Goal: Information Seeking & Learning: Learn about a topic

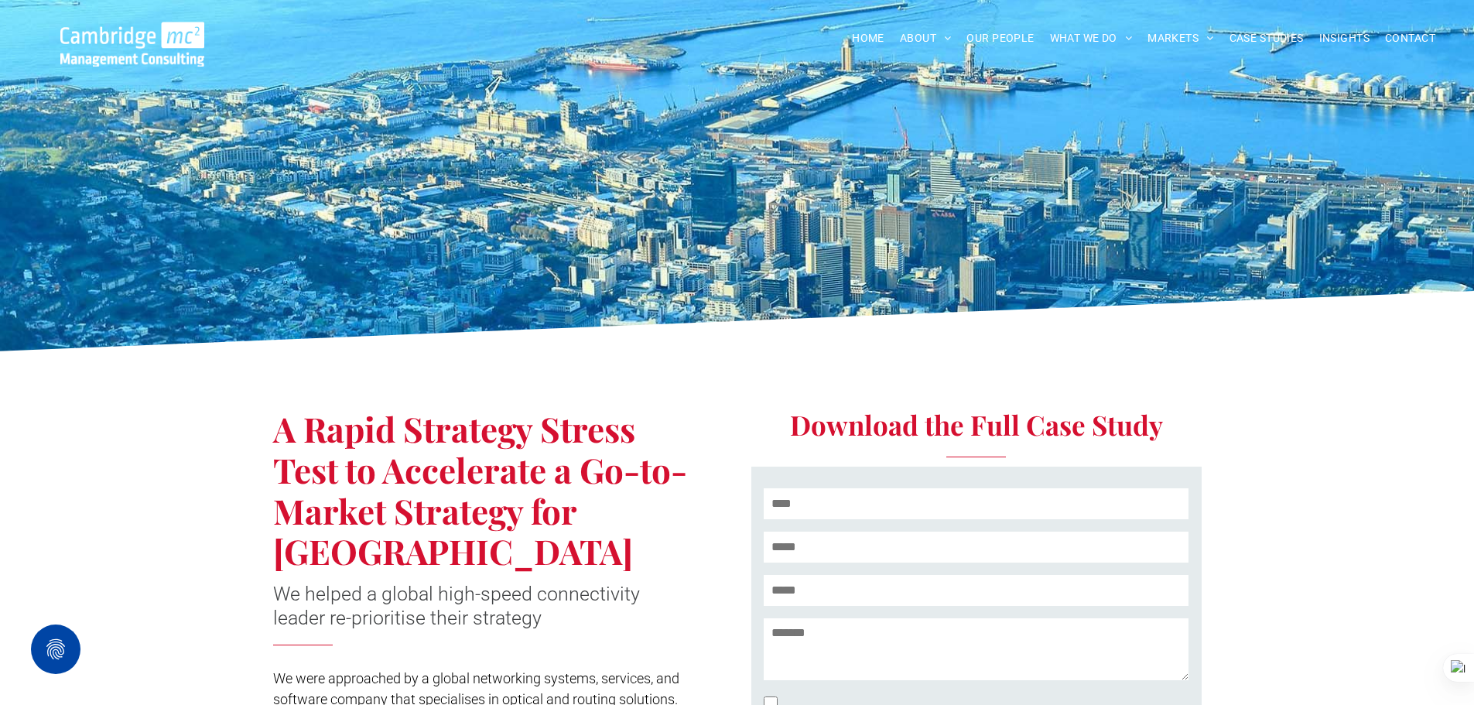
drag, startPoint x: 1434, startPoint y: 382, endPoint x: 1381, endPoint y: 200, distance: 189.3
click at [1434, 382] on div "A Rapid Strategy Stress Test to Accelerate a Go-to-Market Strategy for Africa W…" at bounding box center [737, 622] width 1474 height 525
click at [1262, 32] on span "CASE STUDIES" at bounding box center [1266, 38] width 74 height 24
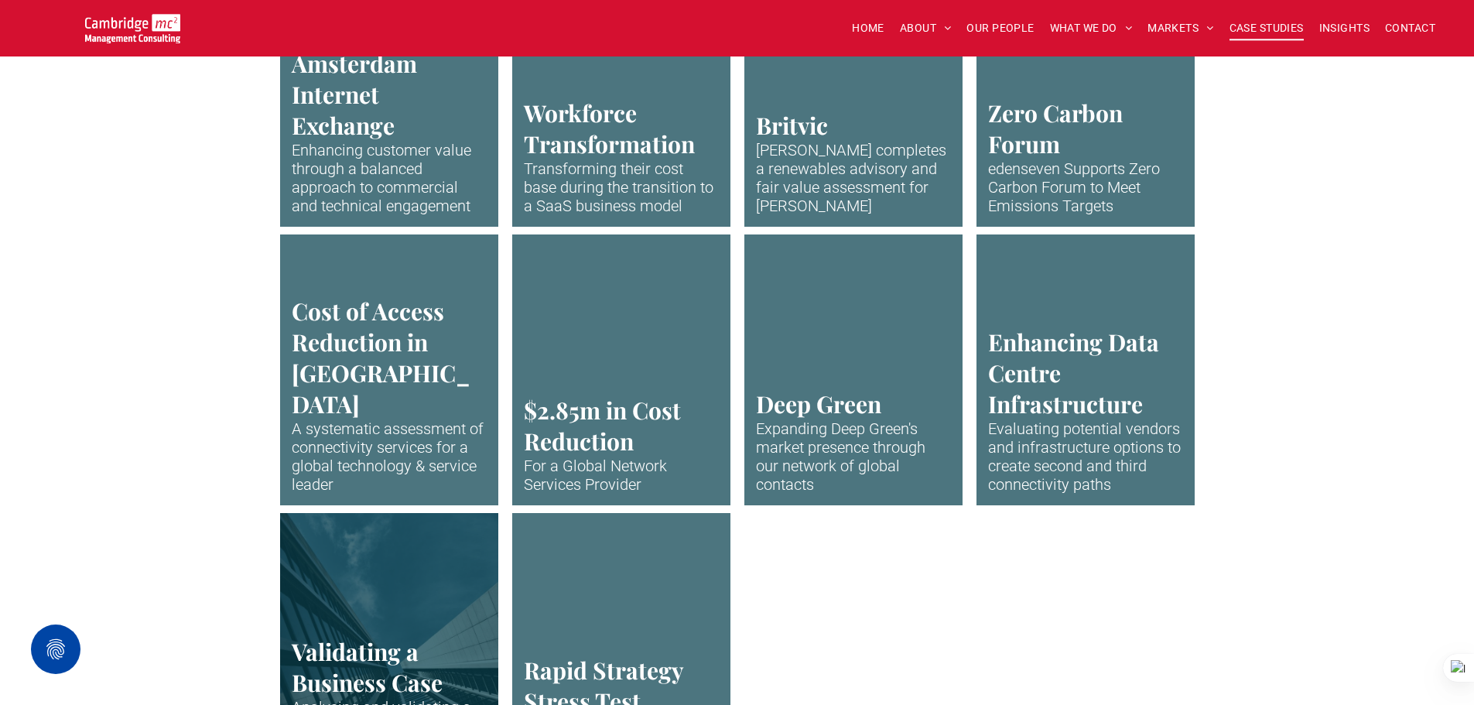
scroll to position [3095, 0]
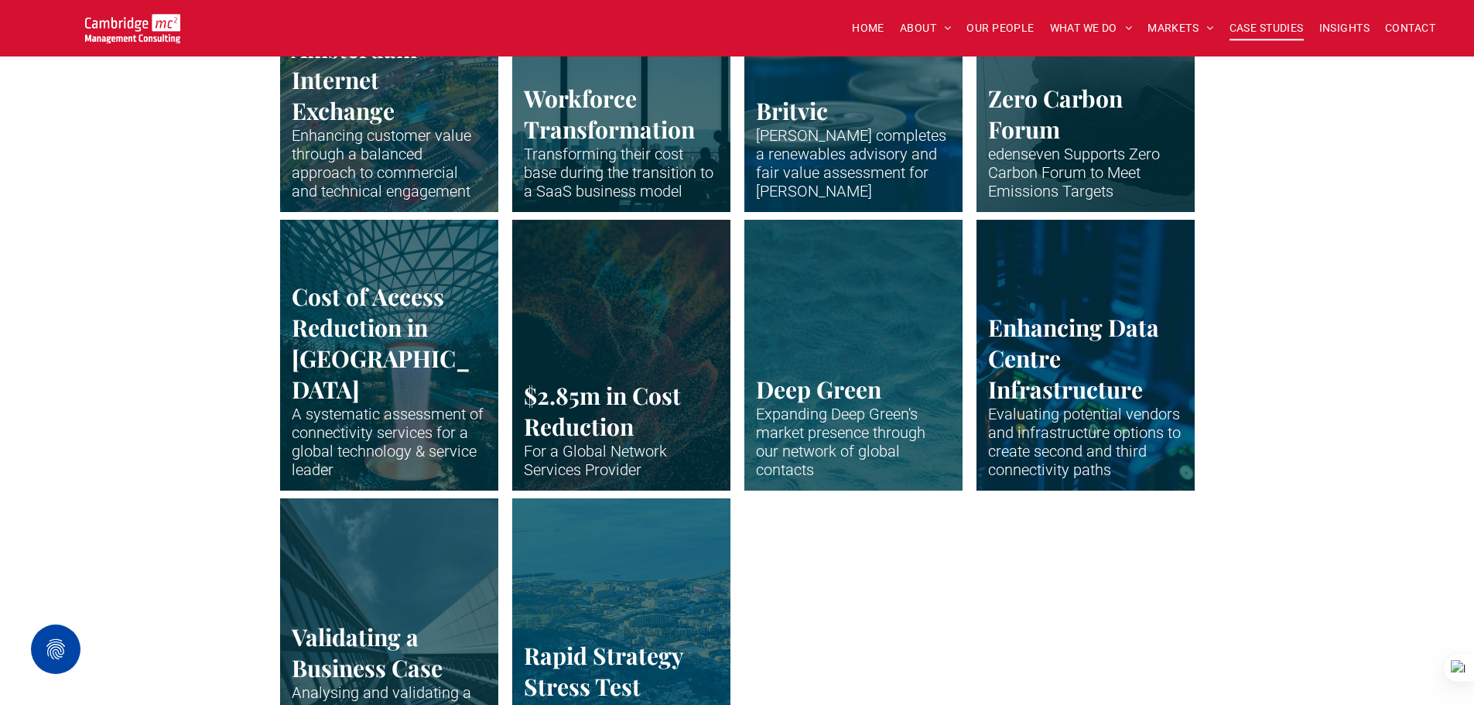
click at [484, 400] on link "The huge indoor waterfall at Singapore Airport" at bounding box center [388, 354] width 231 height 287
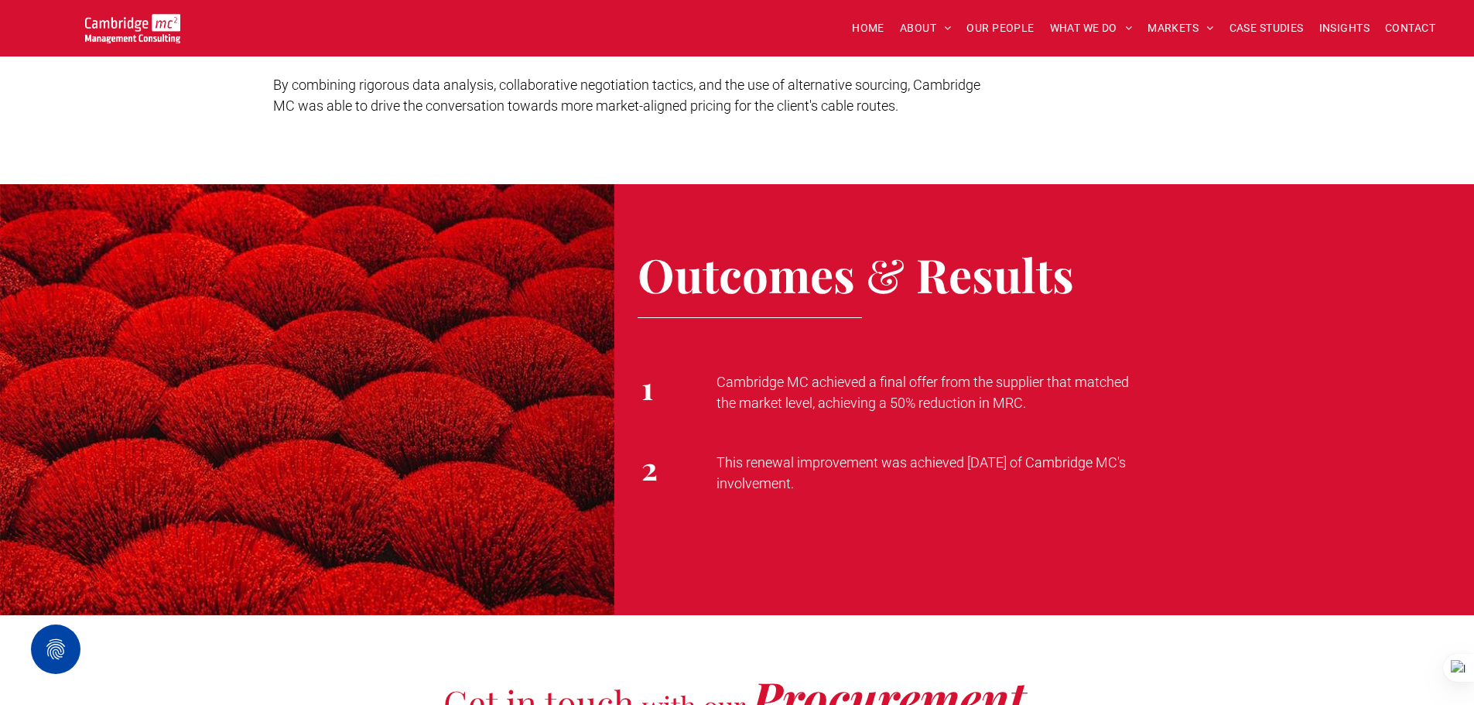
scroll to position [1934, 0]
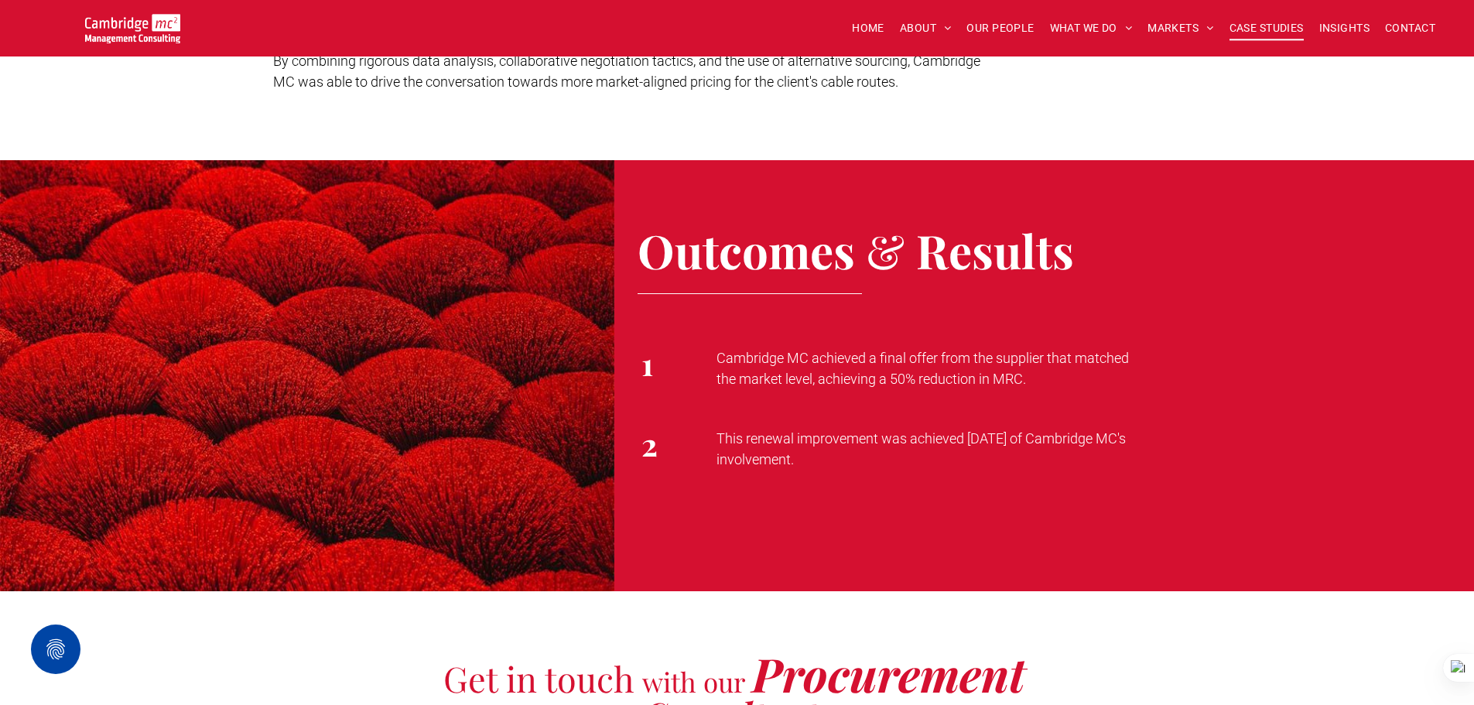
click at [1265, 32] on span "CASE STUDIES" at bounding box center [1266, 28] width 74 height 24
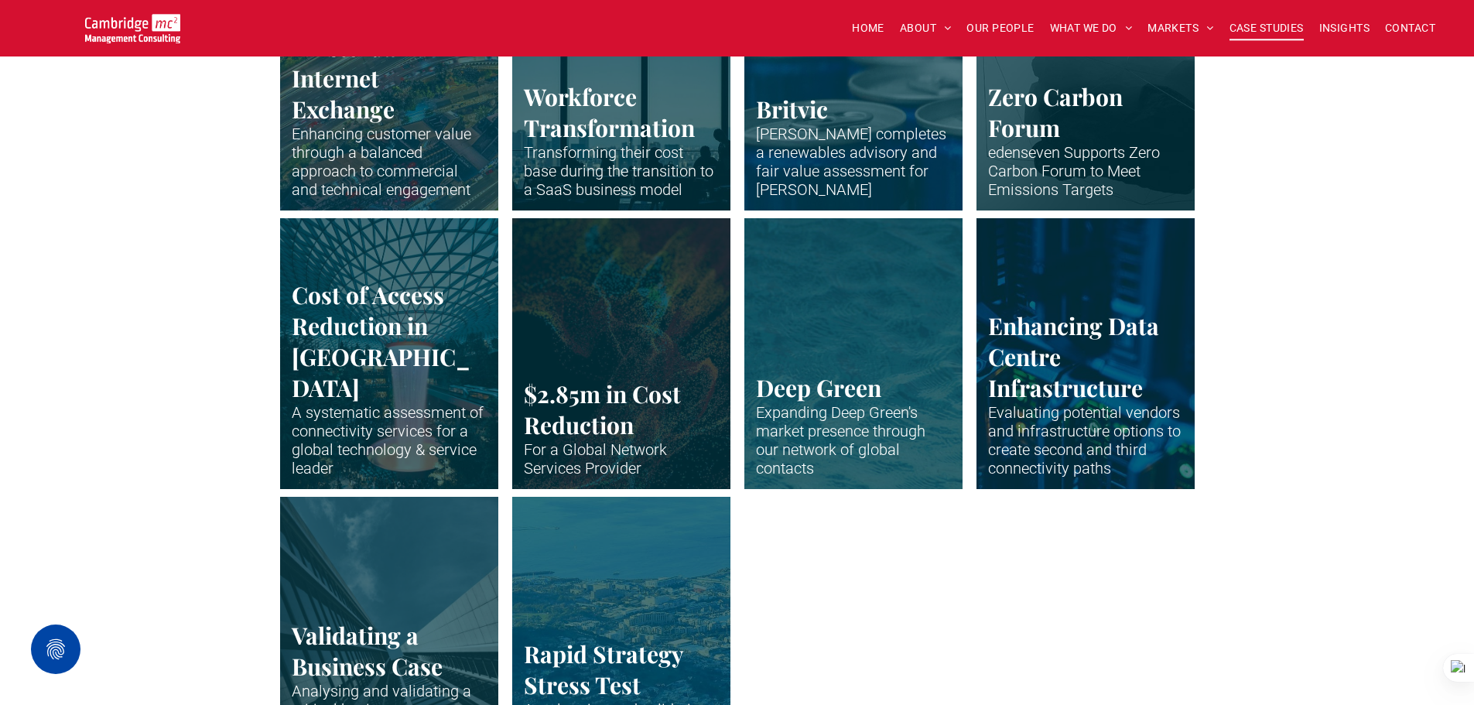
scroll to position [3095, 0]
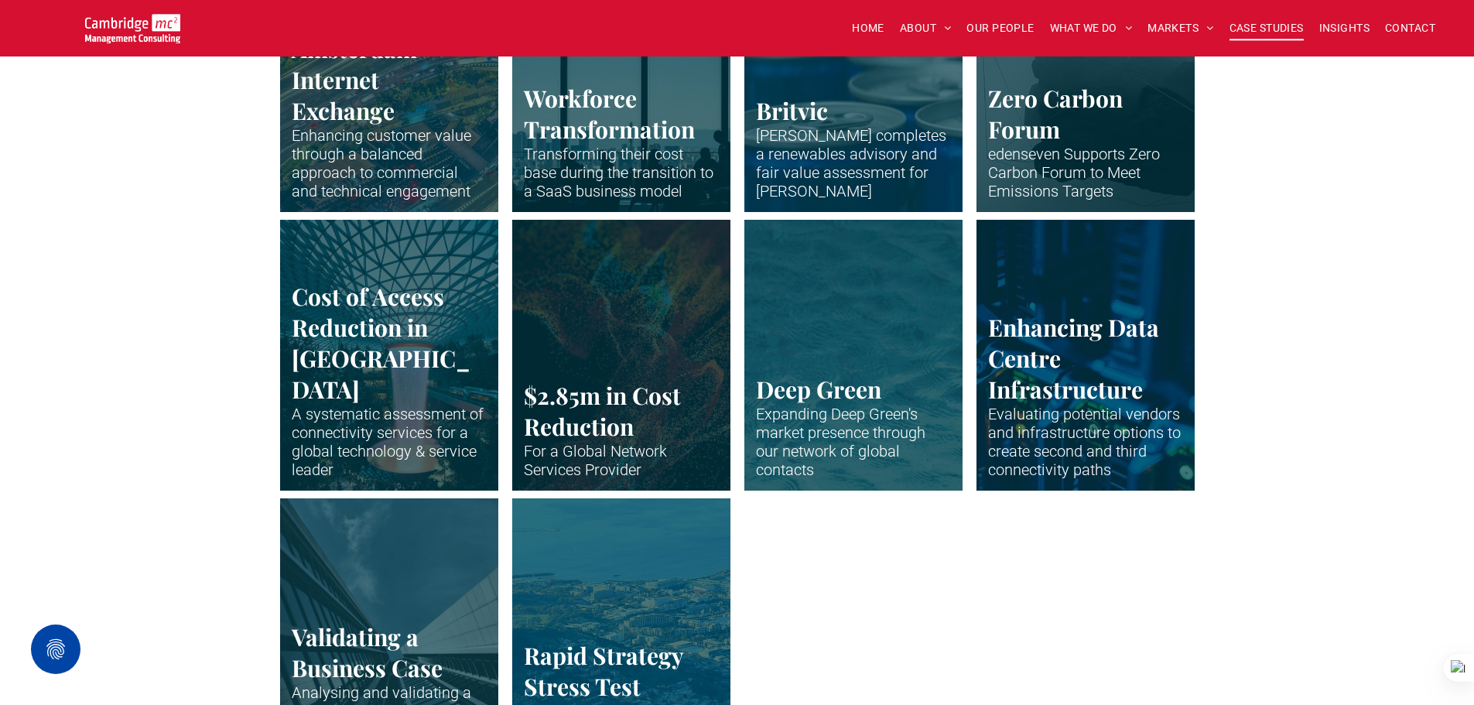
click at [629, 325] on link "Abstract waveform in neon colours" at bounding box center [620, 354] width 231 height 287
click at [642, 333] on link "Abstract waveform in neon colours" at bounding box center [620, 354] width 231 height 287
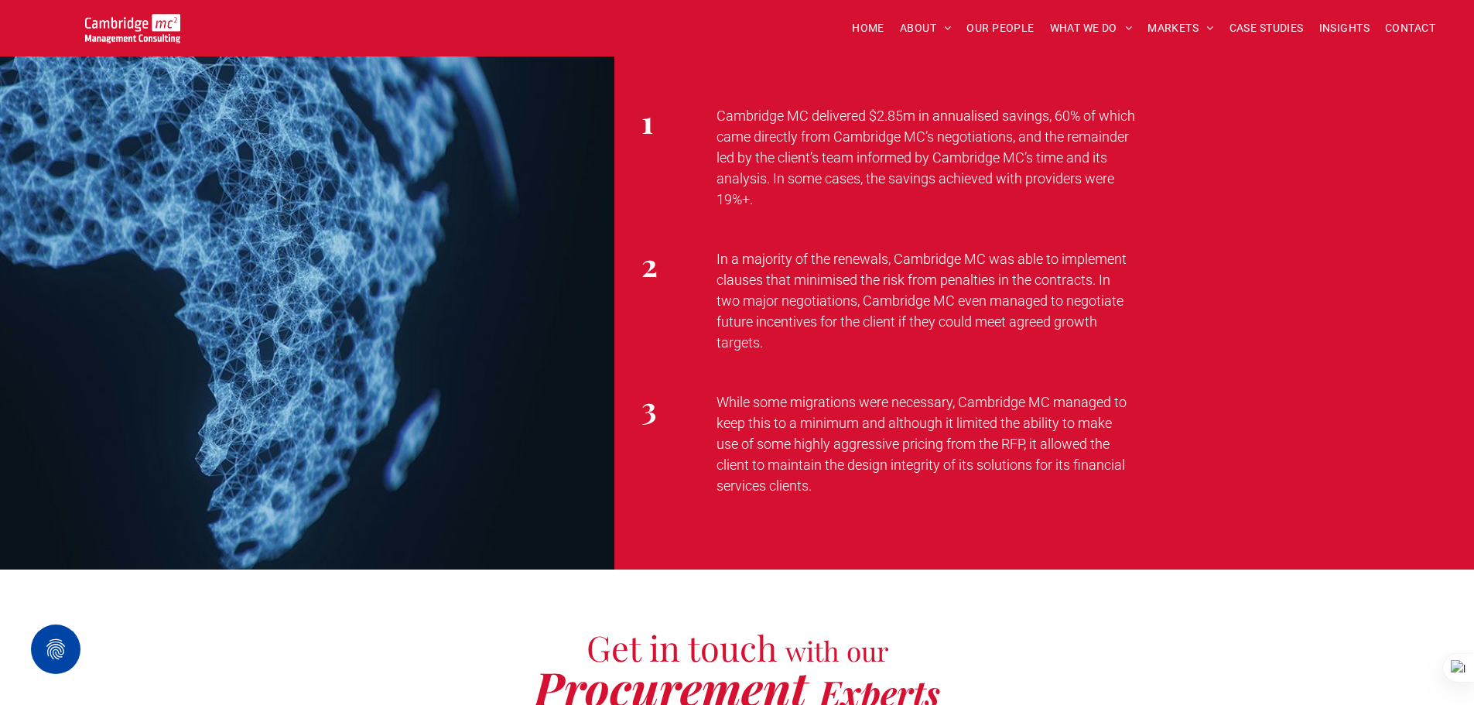
scroll to position [2553, 0]
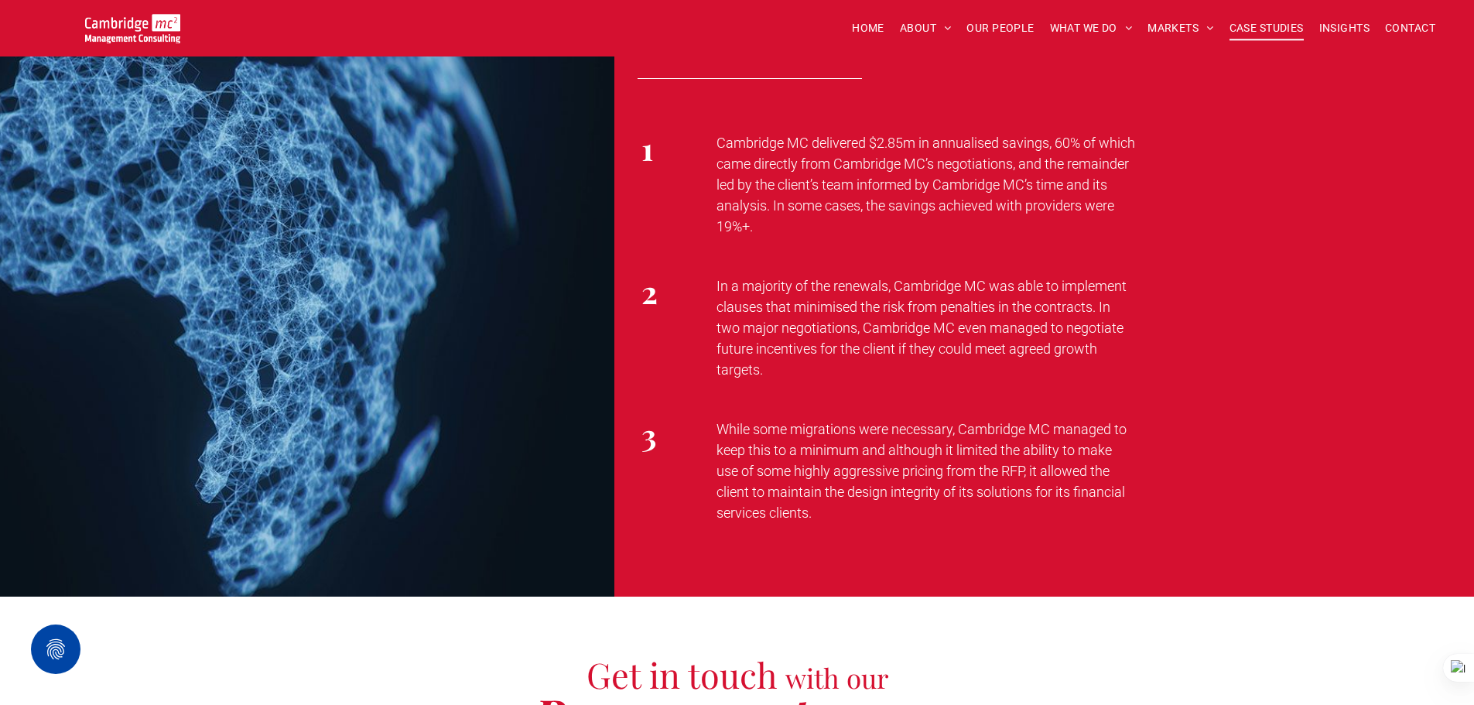
click at [1293, 32] on span "CASE STUDIES" at bounding box center [1266, 28] width 74 height 24
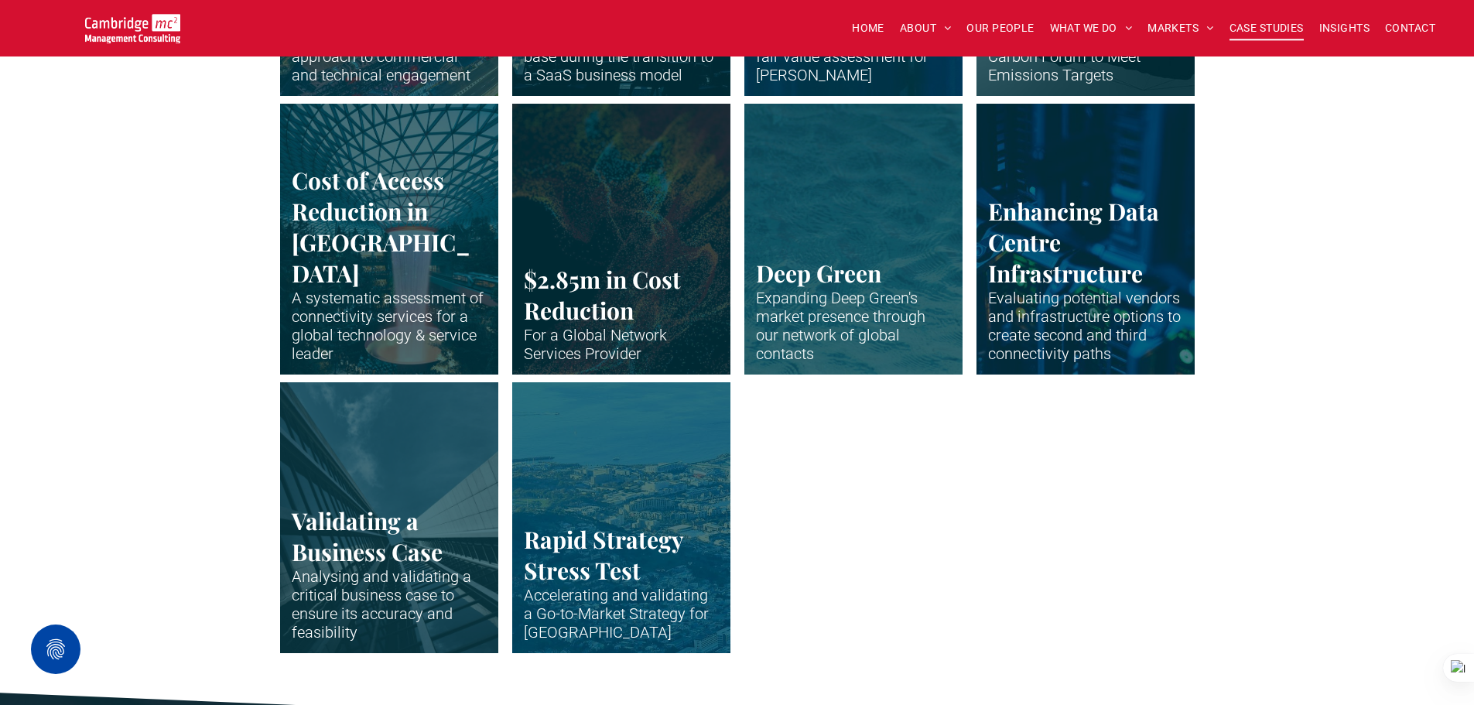
scroll to position [3018, 0]
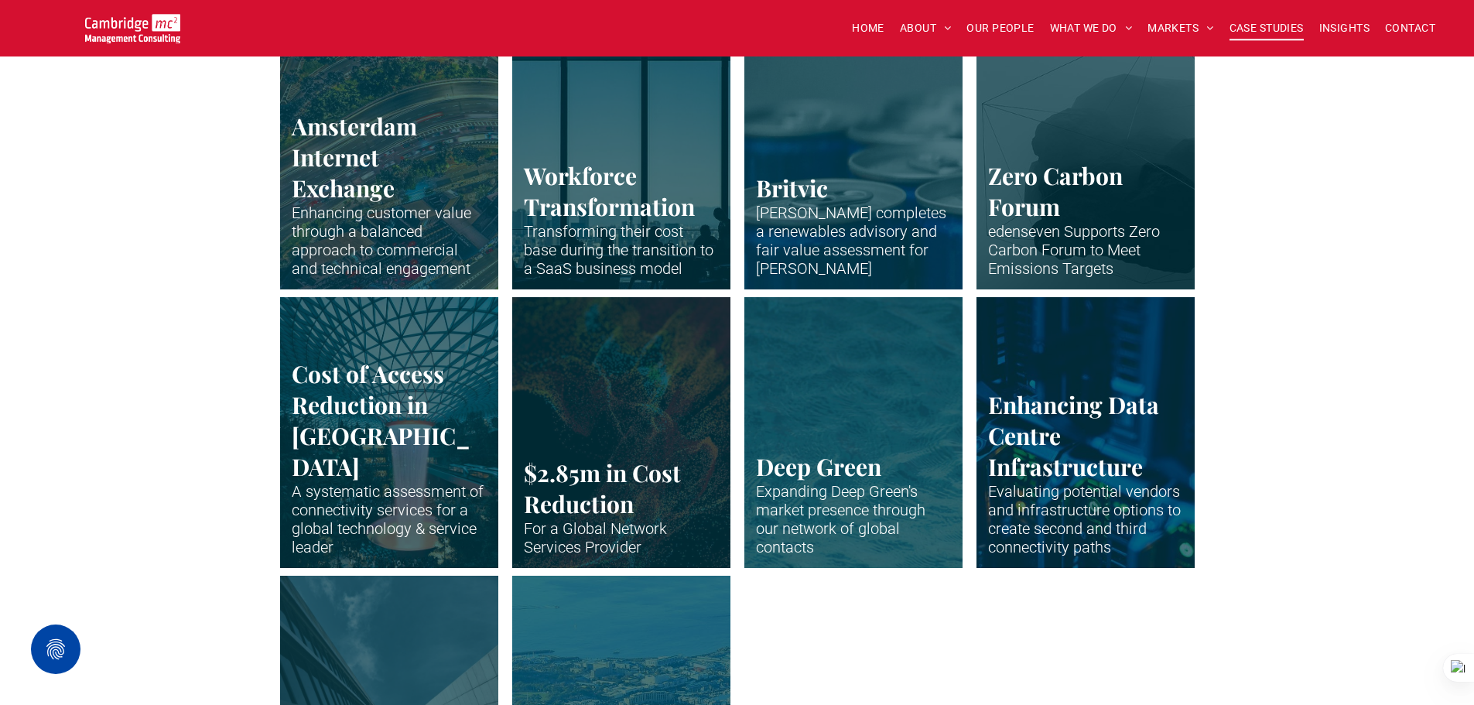
click at [857, 437] on link "Abstract waveform in neon colours" at bounding box center [852, 432] width 231 height 287
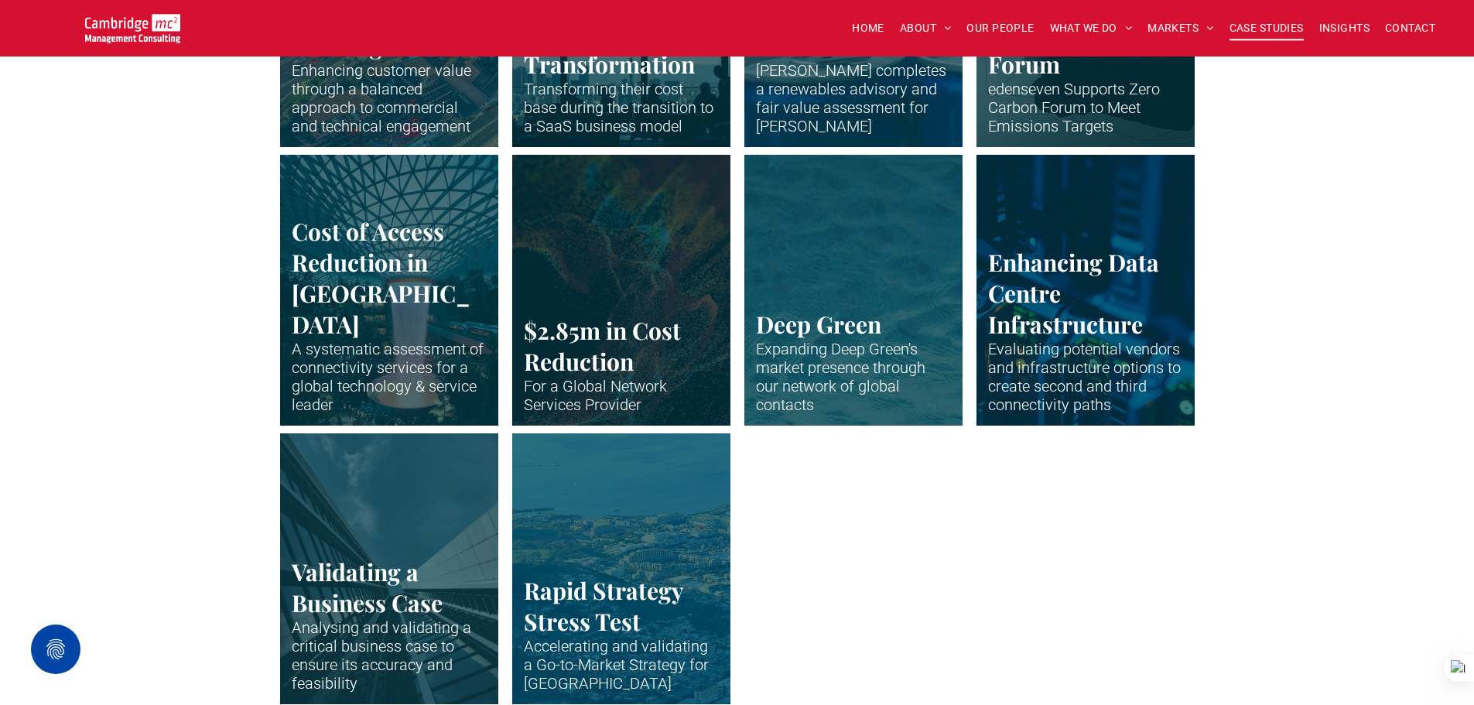
scroll to position [3172, 0]
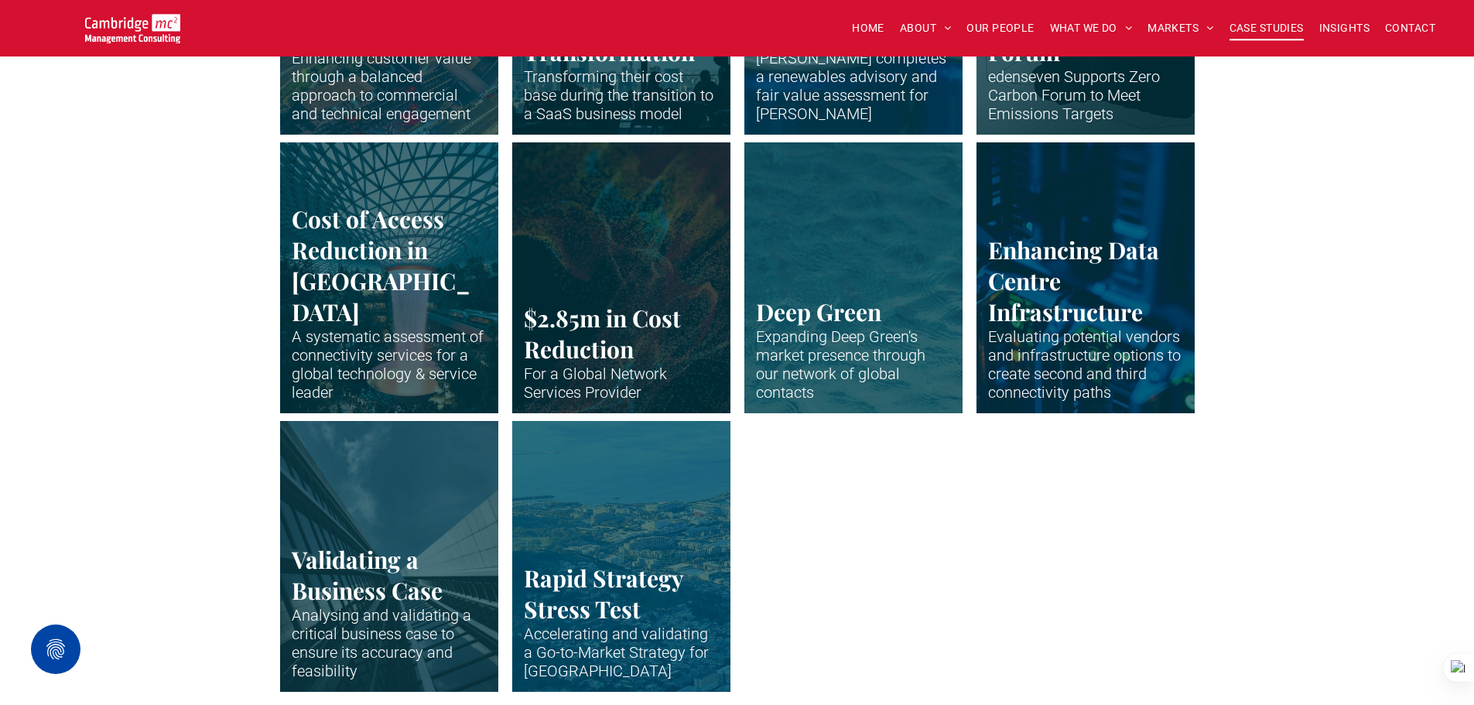
click at [1116, 340] on link "Close up of data centre stack" at bounding box center [1084, 277] width 231 height 287
click at [371, 543] on link "Vertical shot up the side of modern business building" at bounding box center [388, 555] width 231 height 287
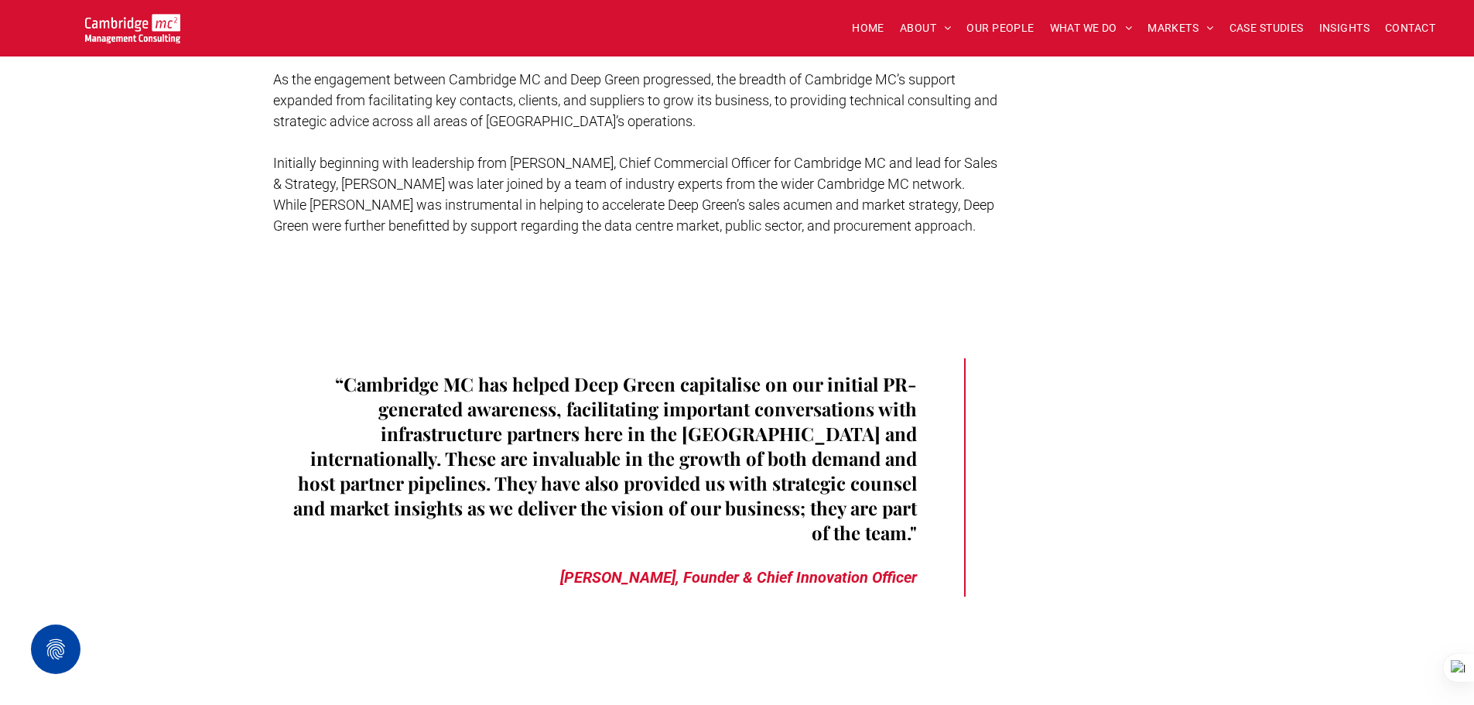
scroll to position [2166, 0]
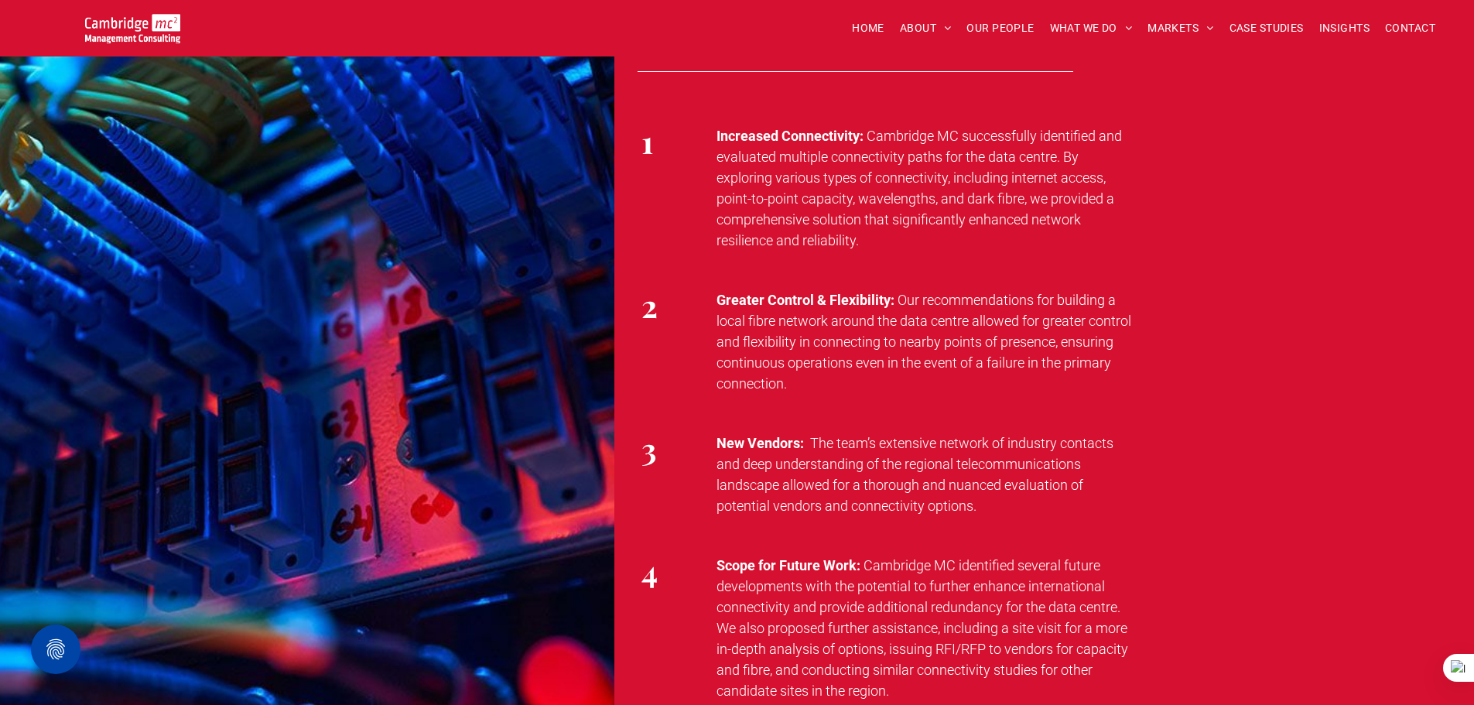
scroll to position [2631, 0]
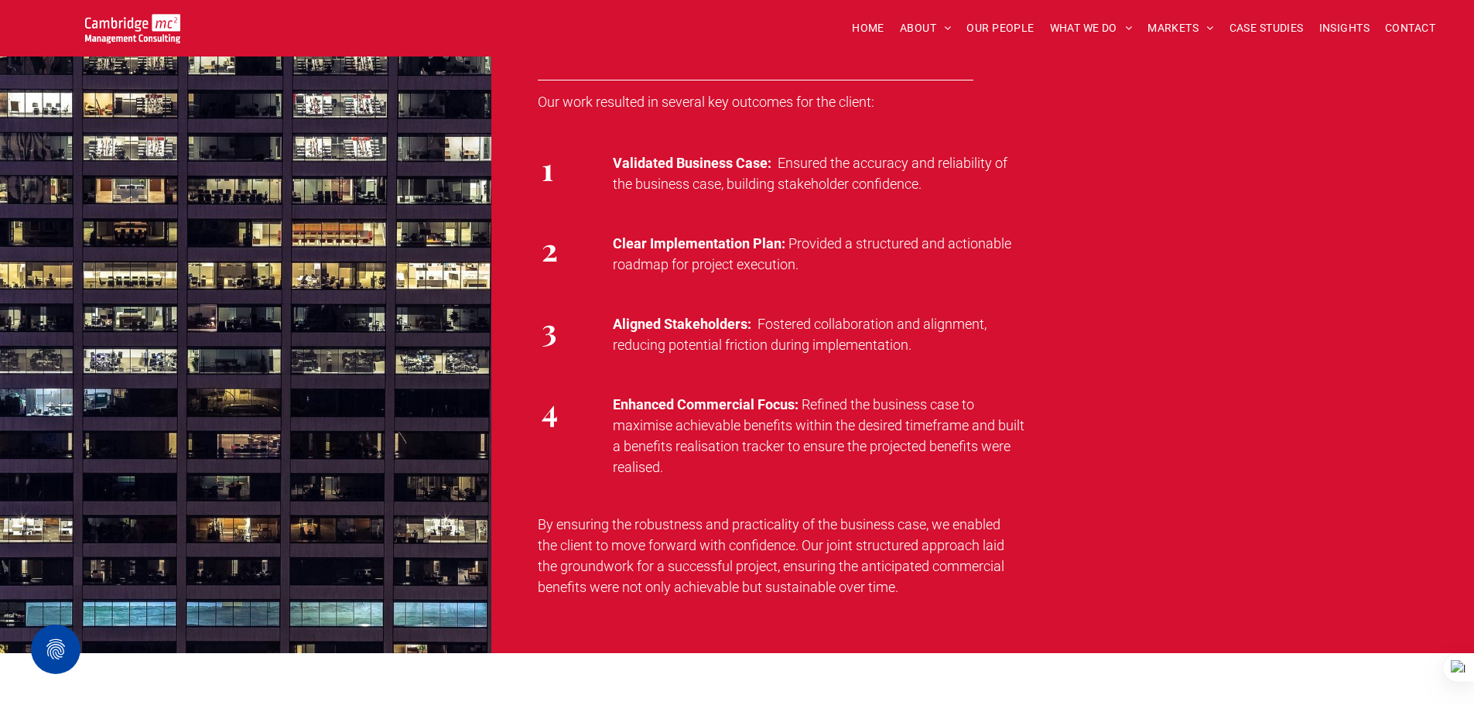
scroll to position [2166, 0]
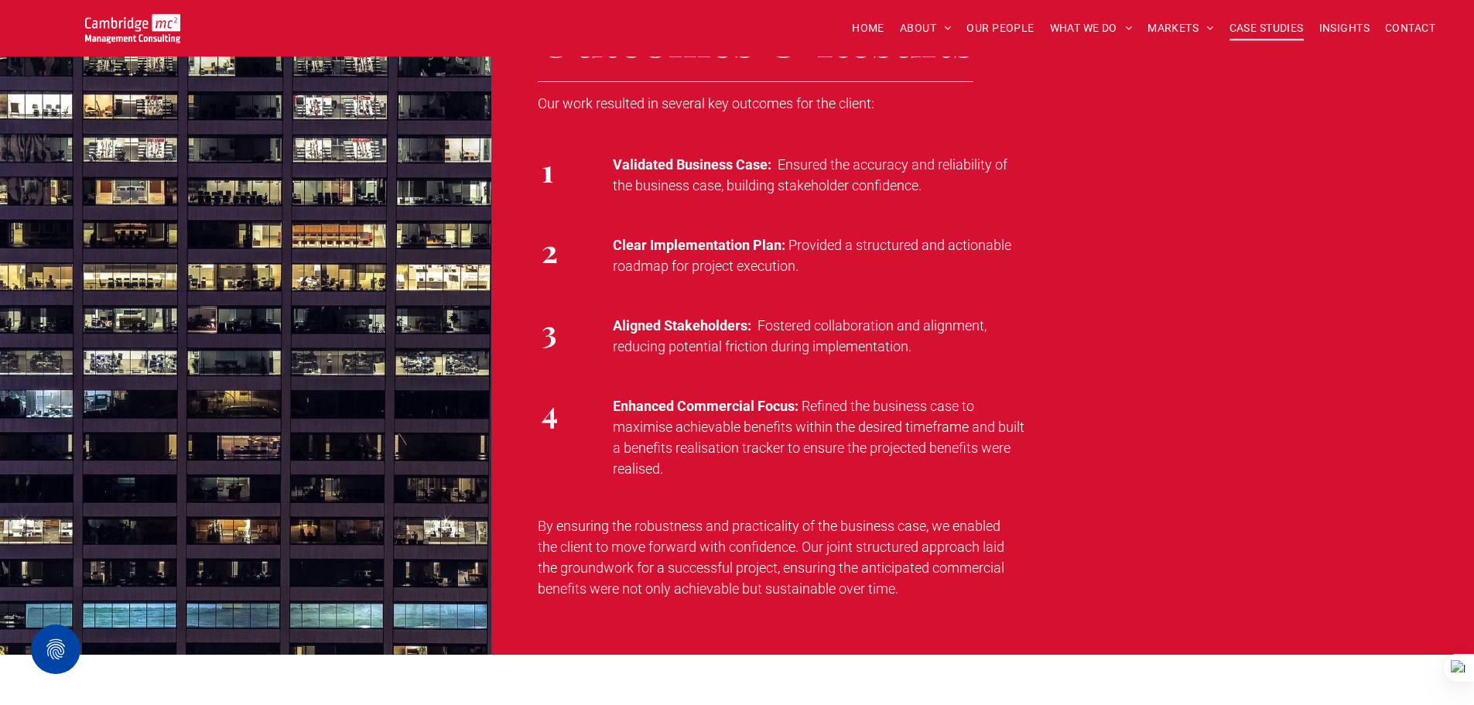
click at [1297, 29] on span "CASE STUDIES" at bounding box center [1266, 28] width 74 height 24
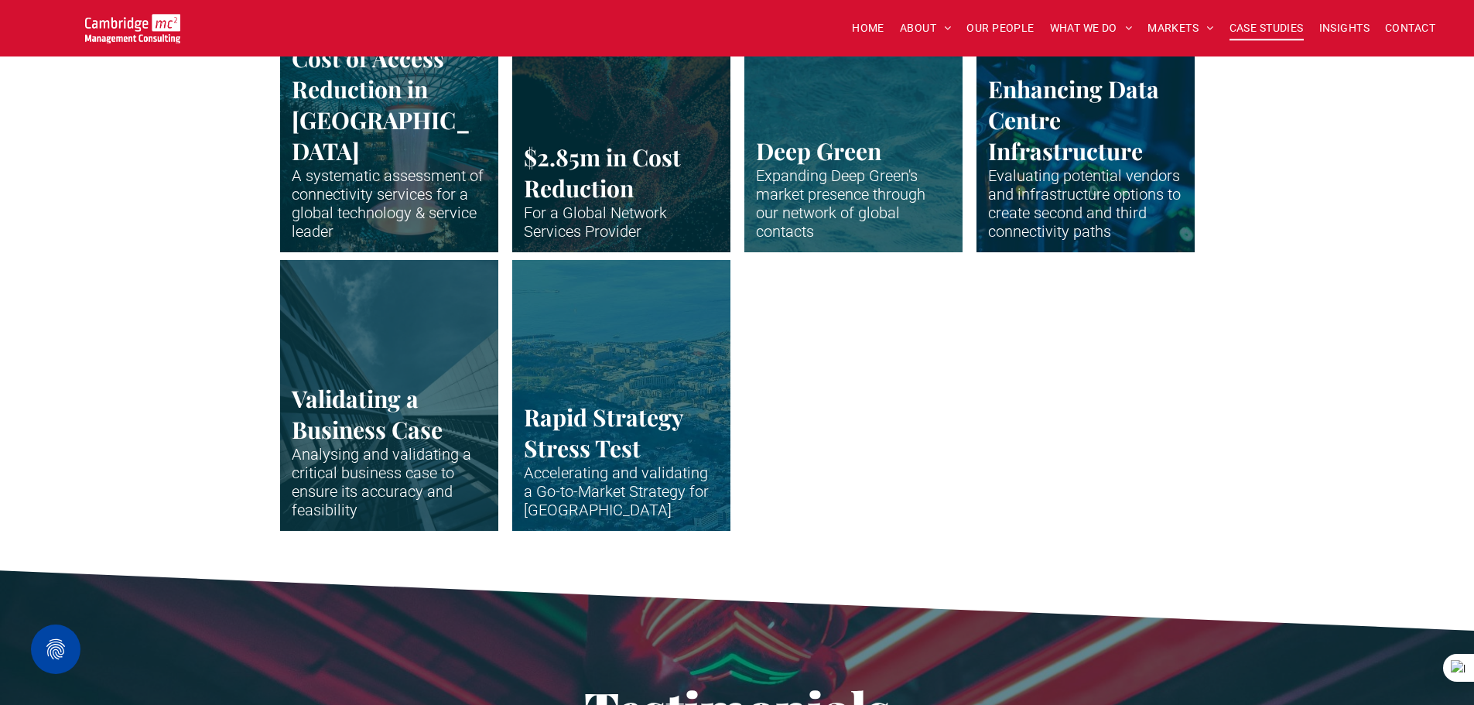
scroll to position [3335, 0]
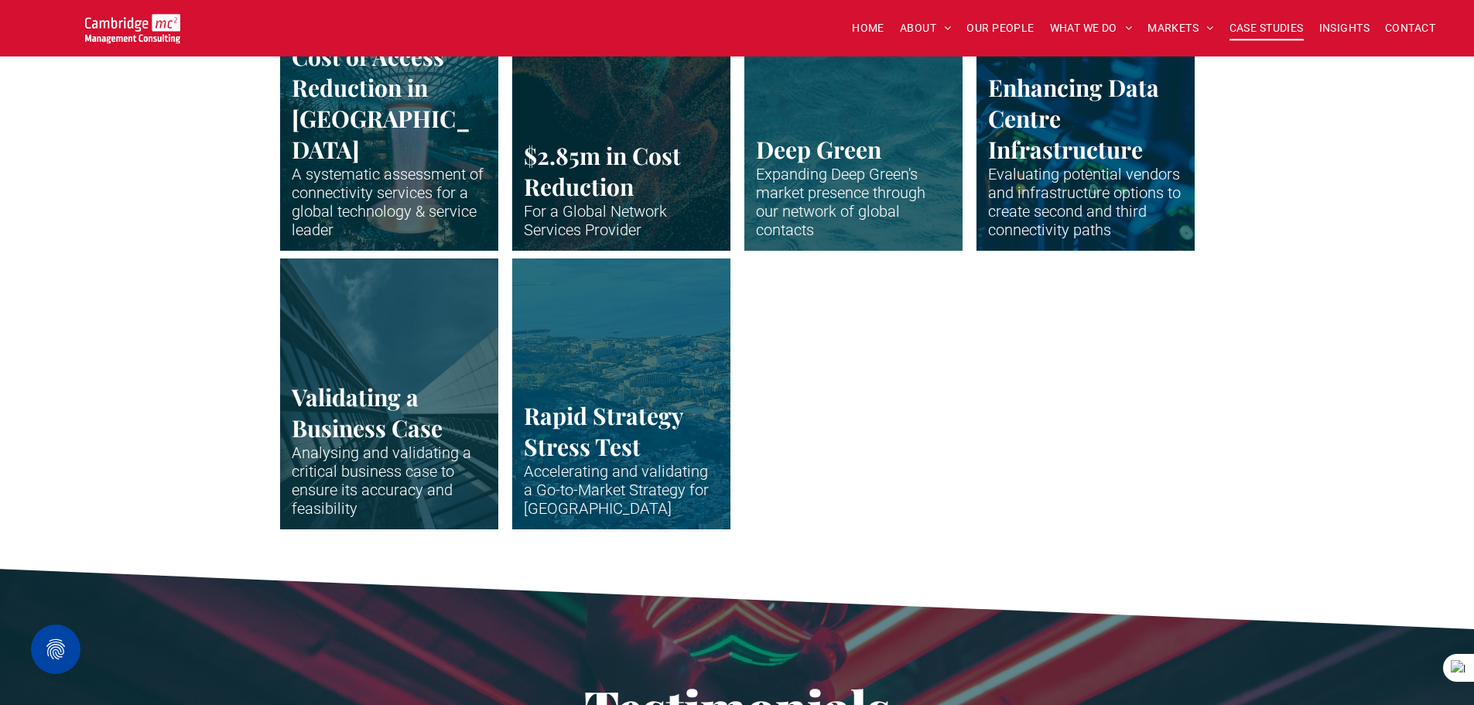
click at [656, 327] on link "A long wide show over a African city" at bounding box center [620, 393] width 231 height 287
click at [676, 433] on link "A long wide show over a African city" at bounding box center [620, 393] width 231 height 287
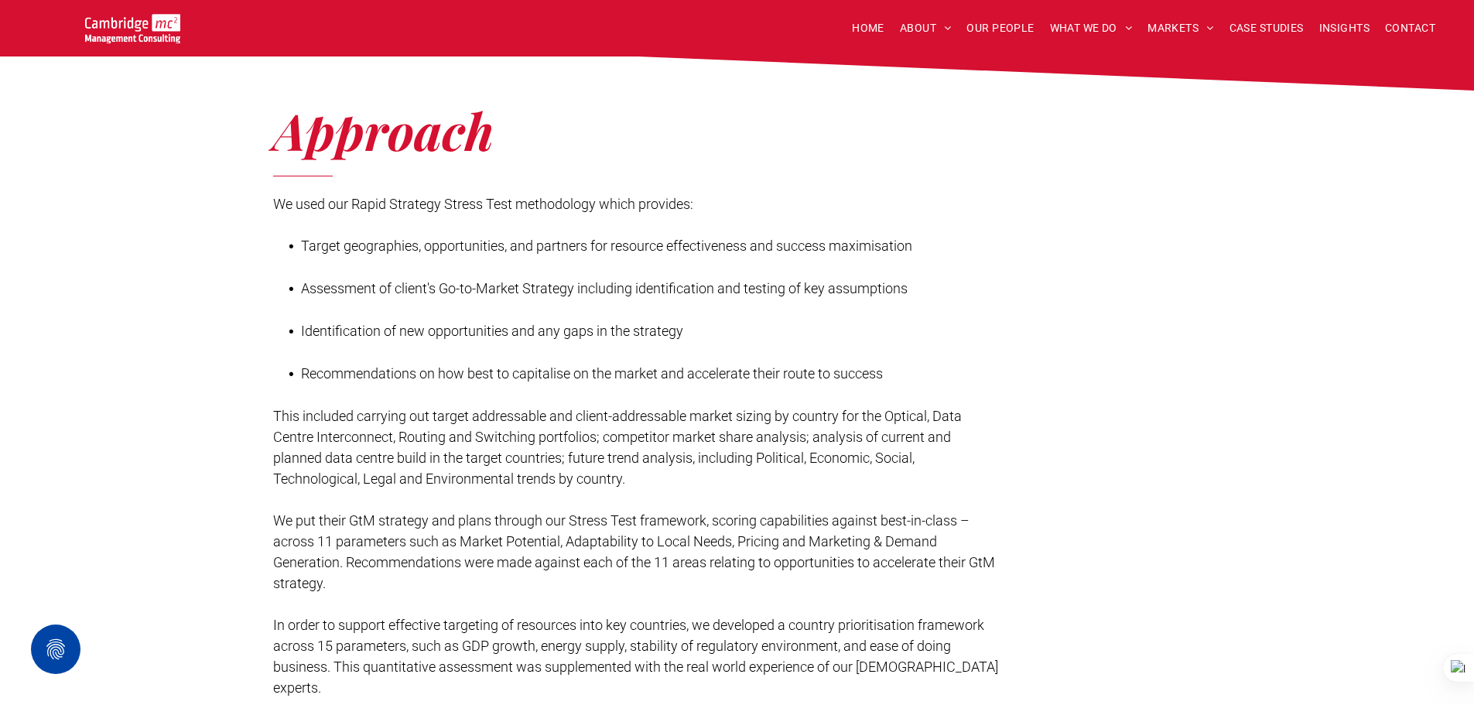
scroll to position [1393, 0]
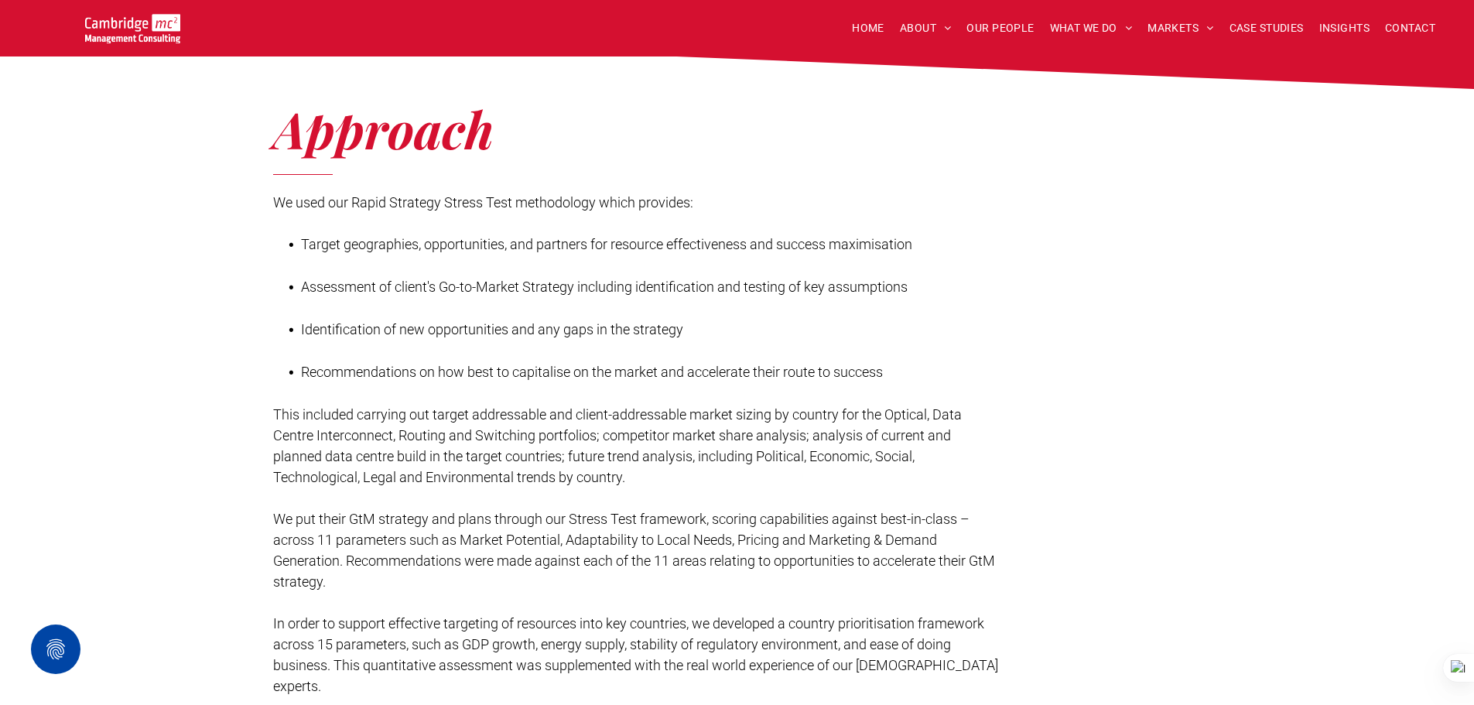
drag, startPoint x: 693, startPoint y: 364, endPoint x: 618, endPoint y: 388, distance: 78.8
click at [618, 406] on span "This included carrying out target addressable and client-addressable market siz…" at bounding box center [617, 445] width 689 height 79
click at [984, 33] on span "OUR PEOPLE" at bounding box center [999, 28] width 67 height 24
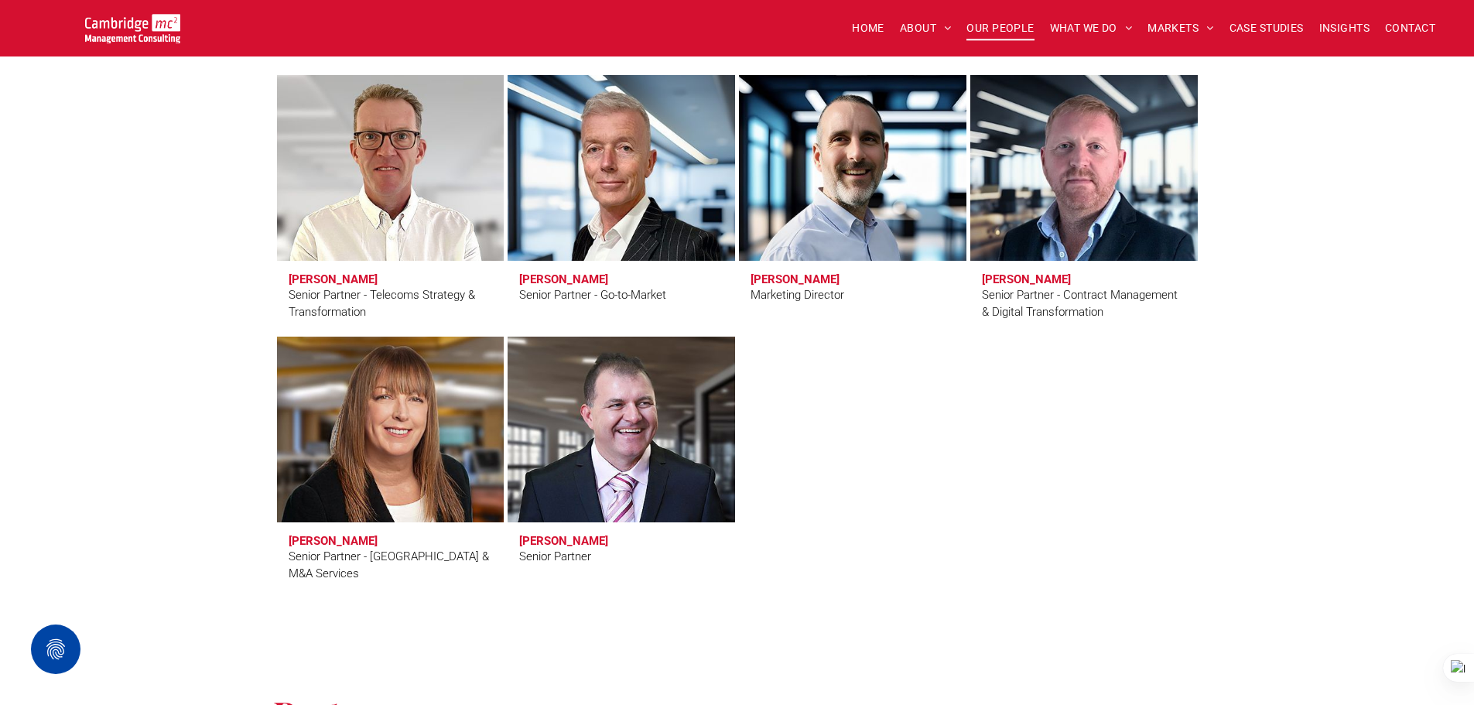
scroll to position [2553, 0]
